Goal: Navigation & Orientation: Go to known website

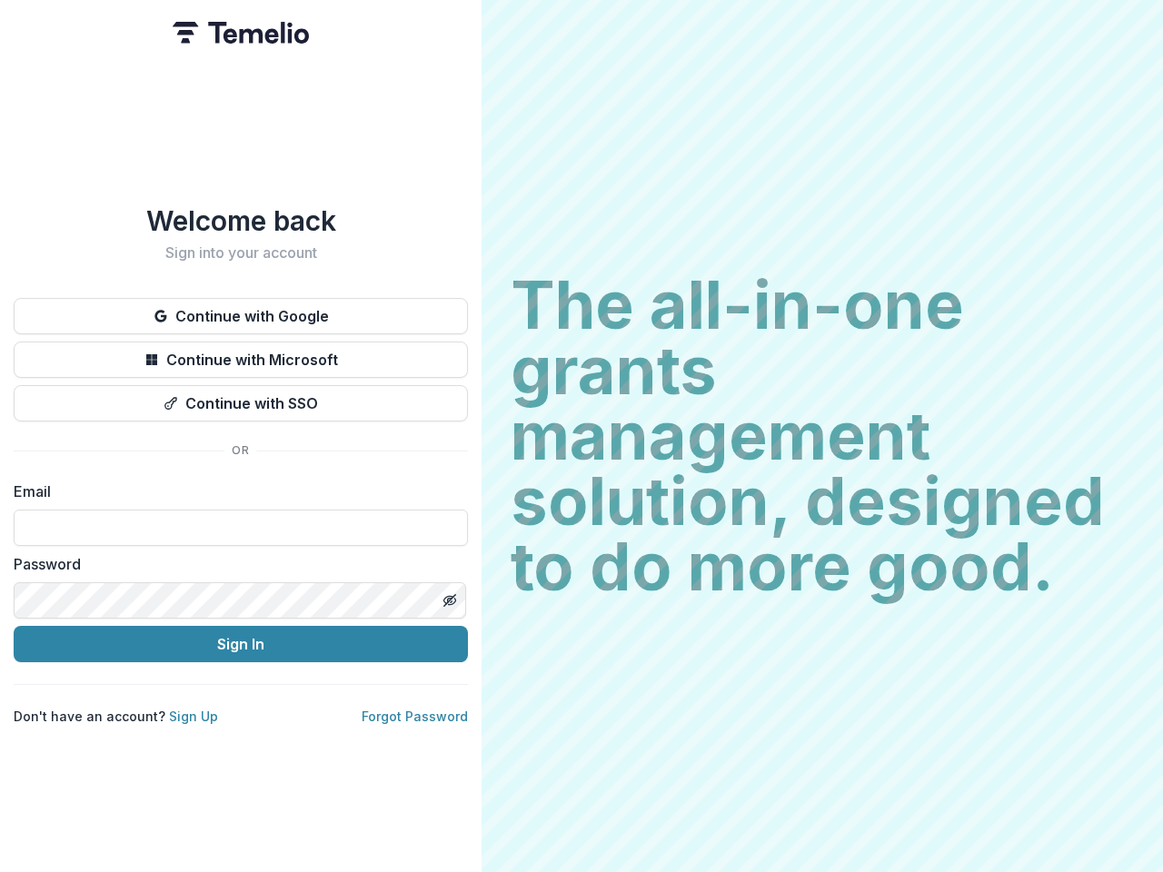
click at [581, 436] on h2 "The all-in-one grants management solution, designed to do more good." at bounding box center [822, 436] width 623 height 327
